Goal: Information Seeking & Learning: Find specific page/section

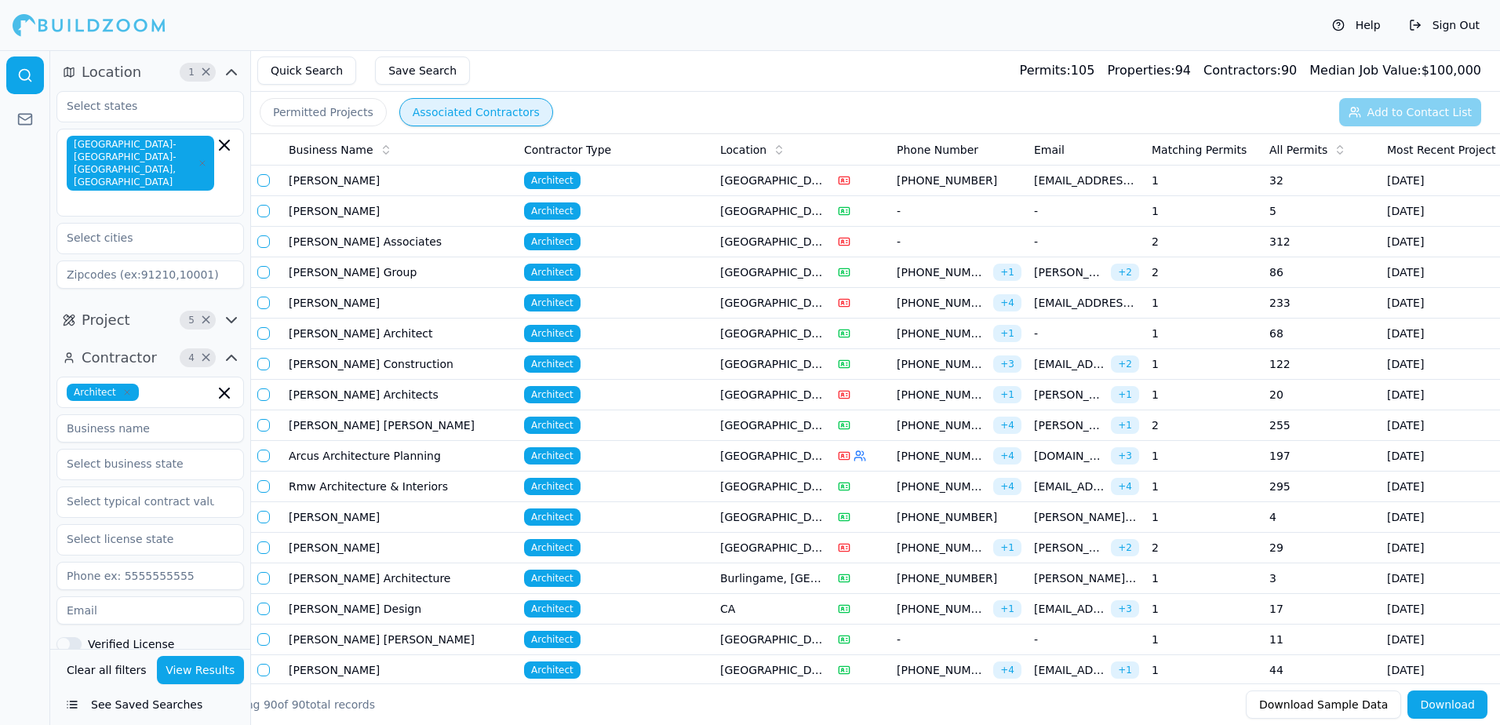
click at [309, 114] on button "Permitted Projects" at bounding box center [323, 112] width 127 height 28
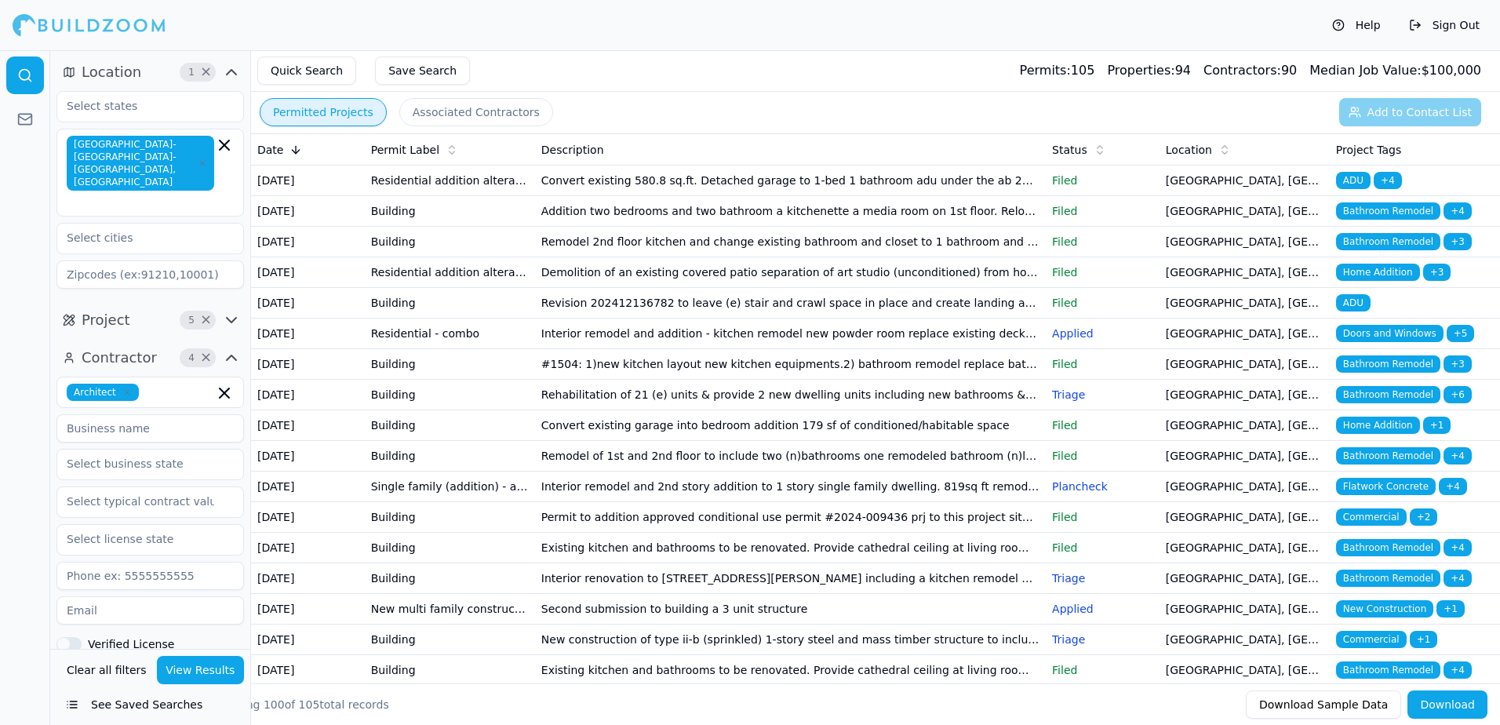
click at [1362, 180] on span "ADU" at bounding box center [1353, 180] width 35 height 17
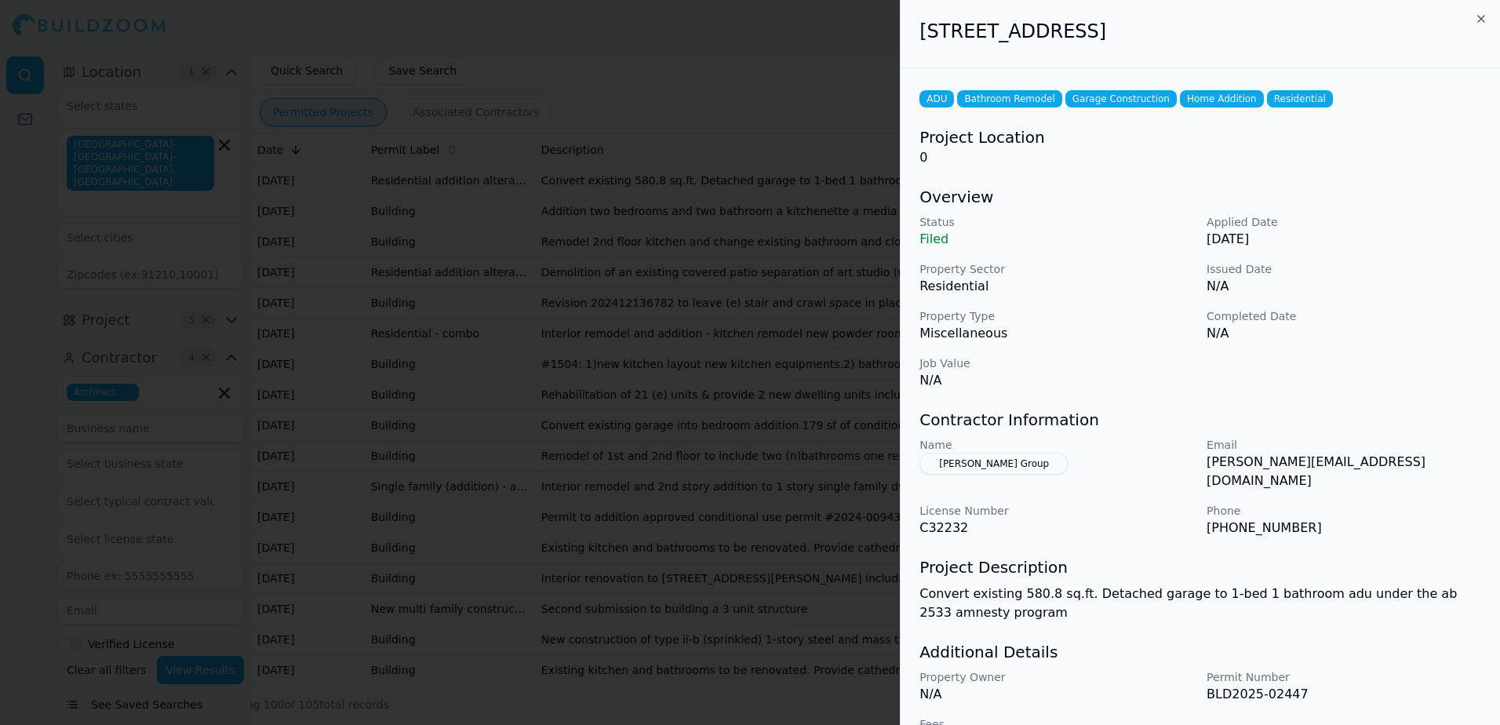
drag, startPoint x: 920, startPoint y: 31, endPoint x: 1282, endPoint y: 49, distance: 362.0
click at [1282, 49] on div "[STREET_ADDRESS]" at bounding box center [1200, 34] width 599 height 68
drag, startPoint x: 1282, startPoint y: 49, endPoint x: 1199, endPoint y: 36, distance: 84.1
drag, startPoint x: 1199, startPoint y: 36, endPoint x: 952, endPoint y: 51, distance: 247.5
click at [952, 51] on div "[STREET_ADDRESS]" at bounding box center [1200, 34] width 599 height 68
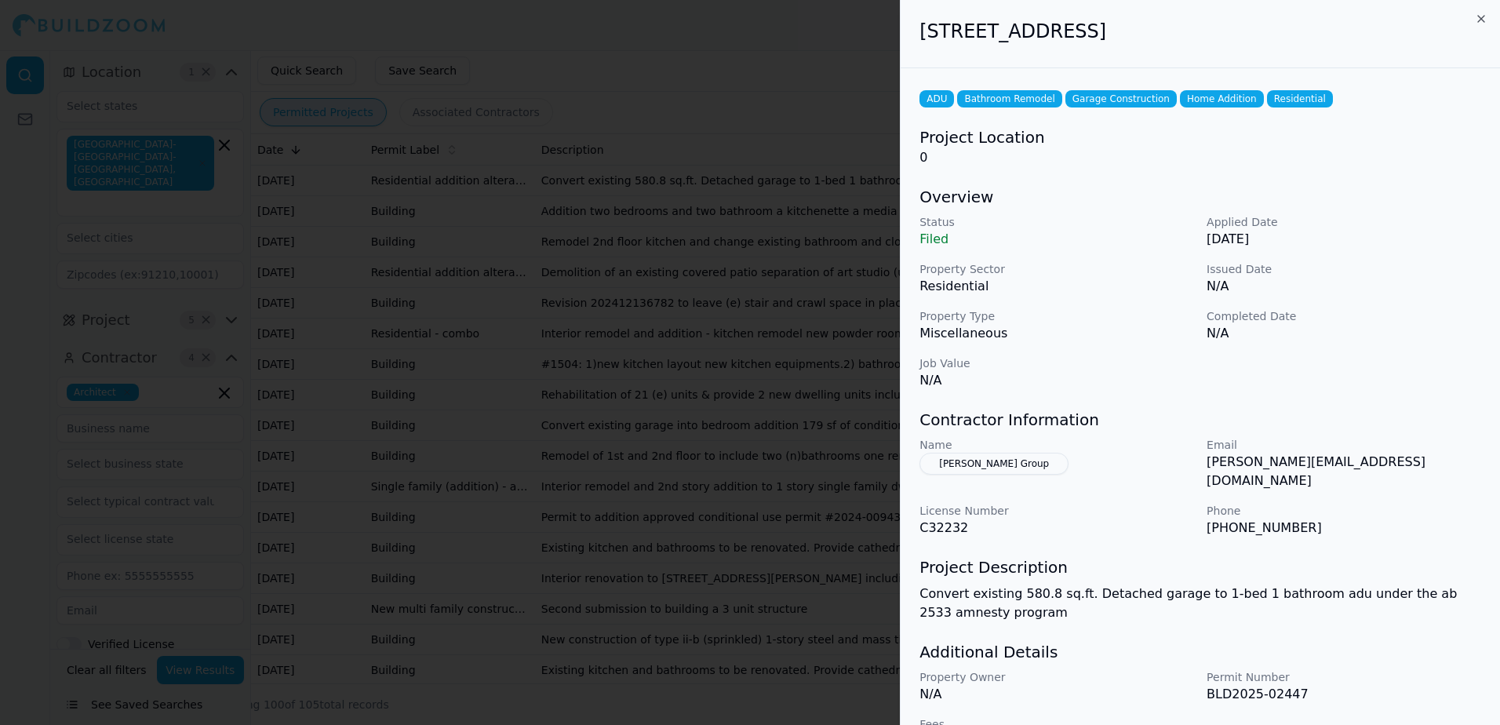
click at [966, 463] on button "[PERSON_NAME] Group" at bounding box center [993, 464] width 149 height 22
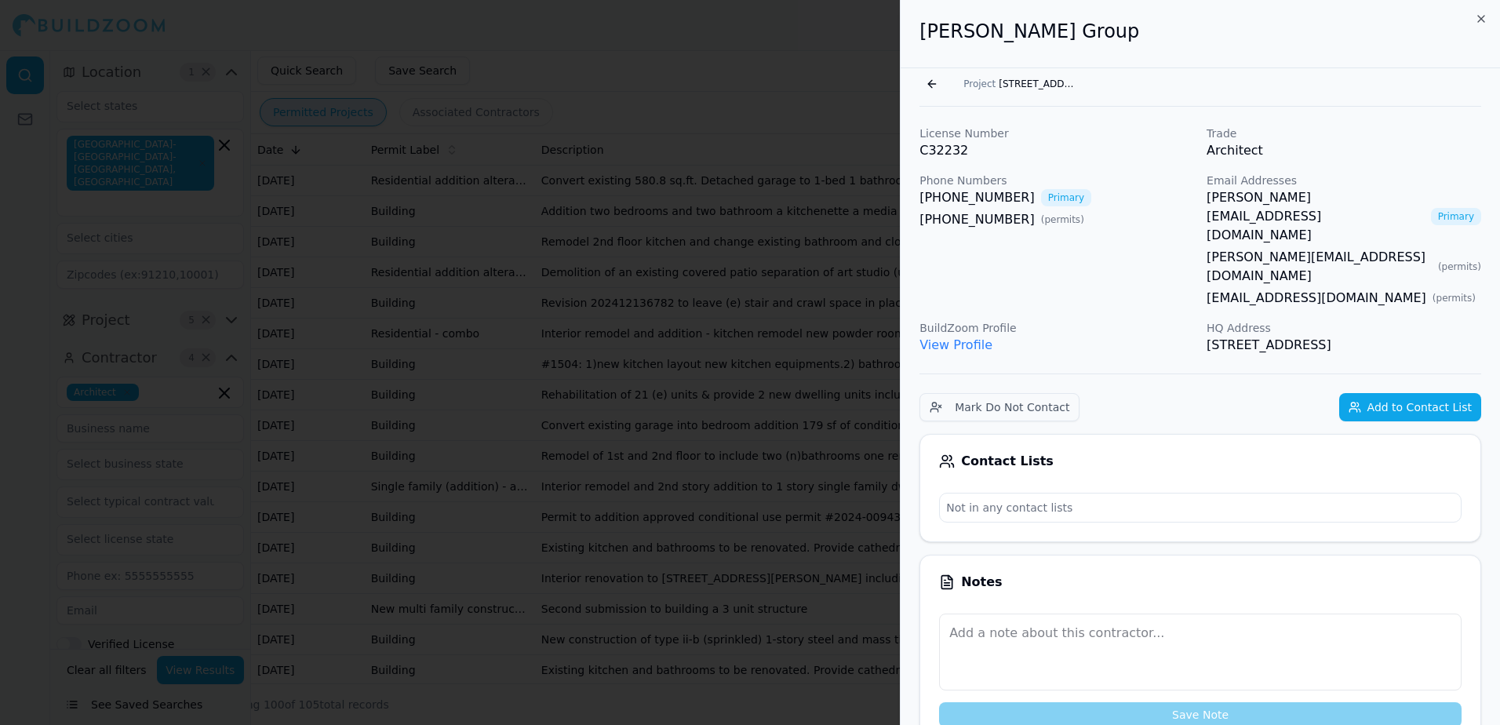
click at [873, 42] on div at bounding box center [750, 362] width 1500 height 725
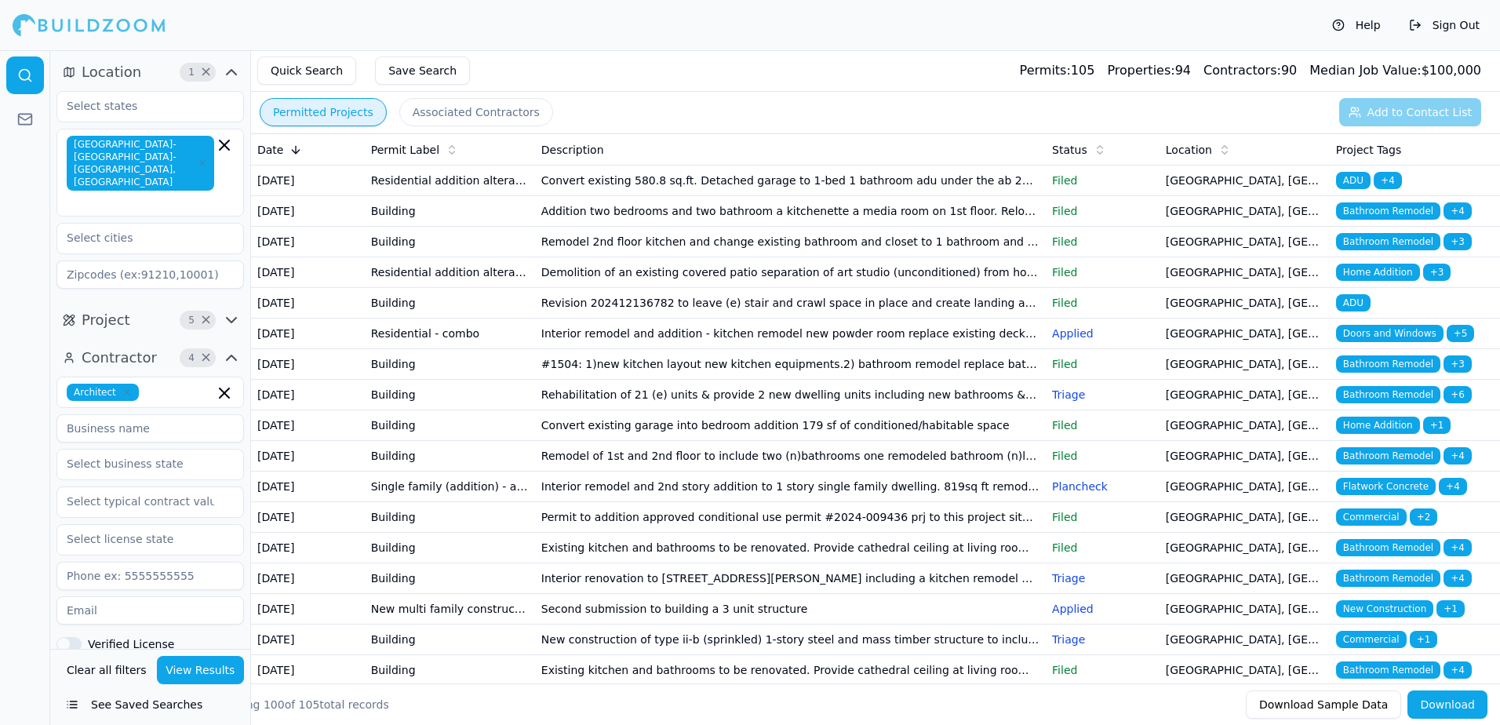
click at [1350, 177] on span "ADU" at bounding box center [1353, 180] width 35 height 17
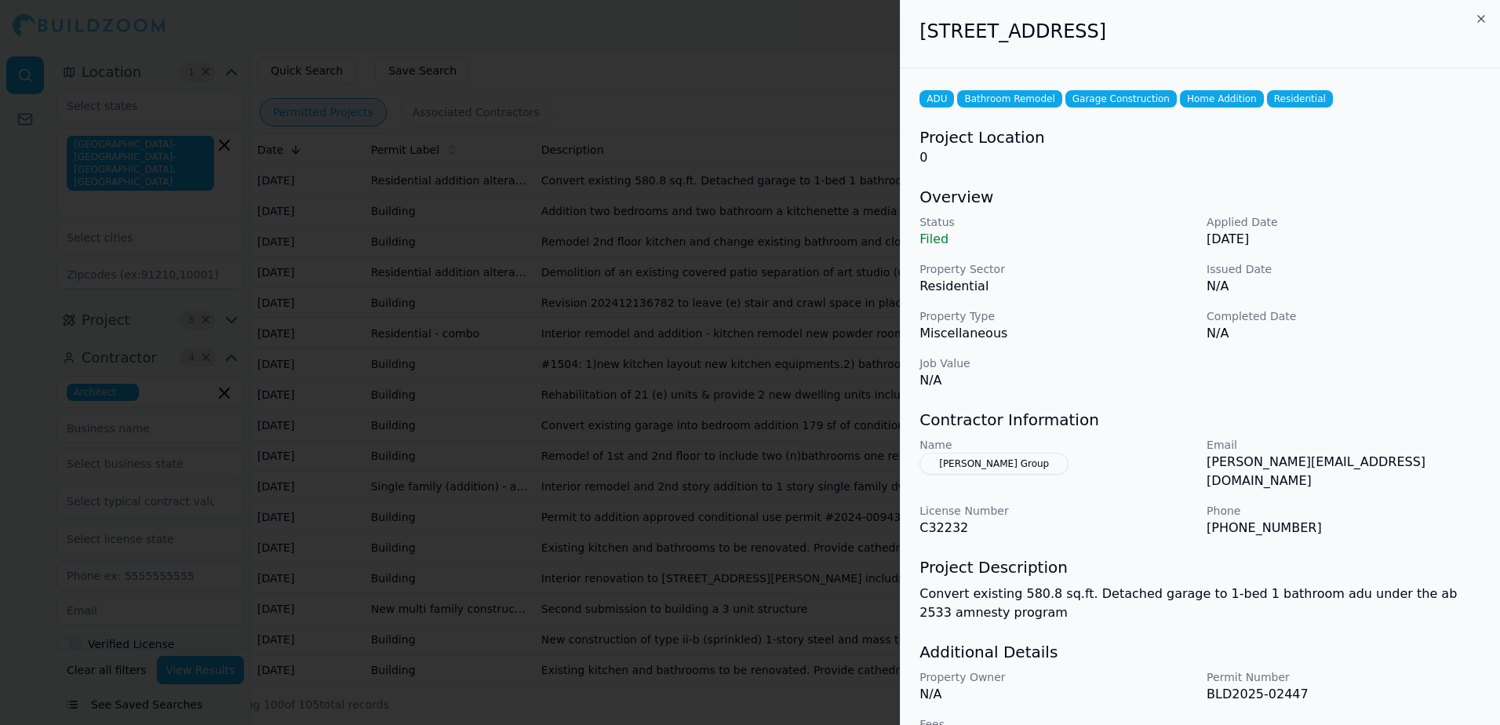
drag, startPoint x: 922, startPoint y: 30, endPoint x: 1224, endPoint y: 45, distance: 303.2
click at [1224, 45] on div "[STREET_ADDRESS]" at bounding box center [1200, 34] width 599 height 68
drag, startPoint x: 1224, startPoint y: 45, endPoint x: 1153, endPoint y: 38, distance: 71.8
copy h2 "[STREET_ADDRESS]"
click at [978, 464] on button "[PERSON_NAME] Group" at bounding box center [993, 464] width 149 height 22
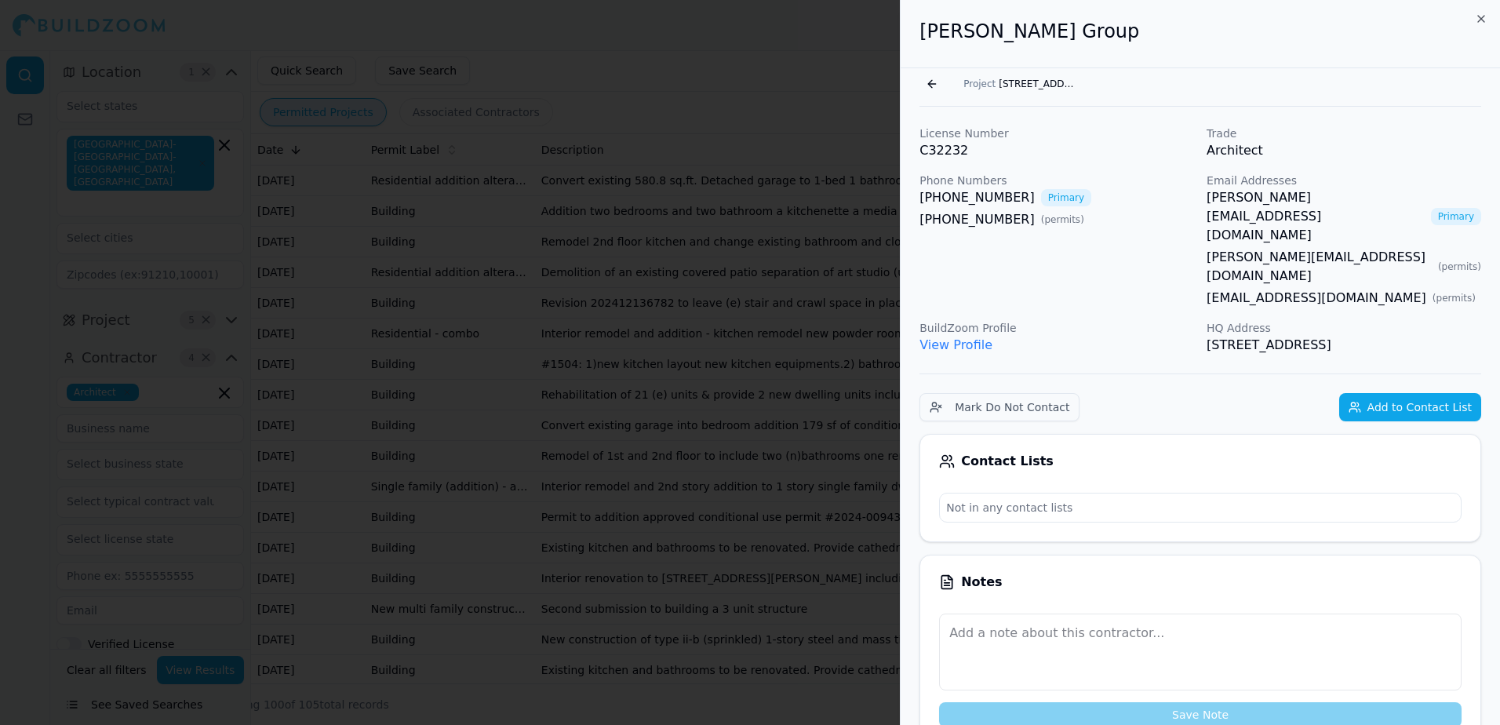
click at [943, 337] on link "View Profile" at bounding box center [955, 344] width 73 height 15
